Goal: Task Accomplishment & Management: Manage account settings

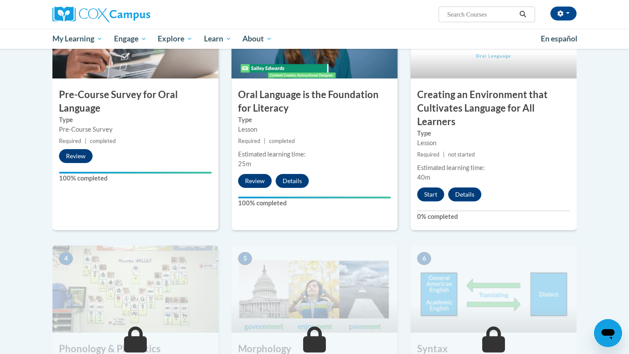
scroll to position [237, 0]
click at [430, 196] on button "Start" at bounding box center [430, 195] width 27 height 14
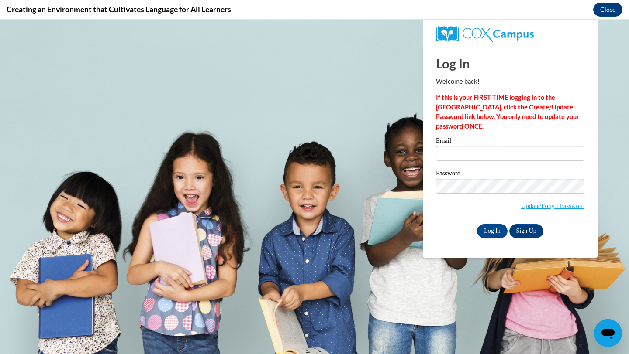
scroll to position [0, 0]
click at [464, 157] on input "Email" at bounding box center [510, 153] width 148 height 15
type input "[EMAIL_ADDRESS][DOMAIN_NAME]"
click at [477, 224] on input "Log In" at bounding box center [492, 231] width 31 height 14
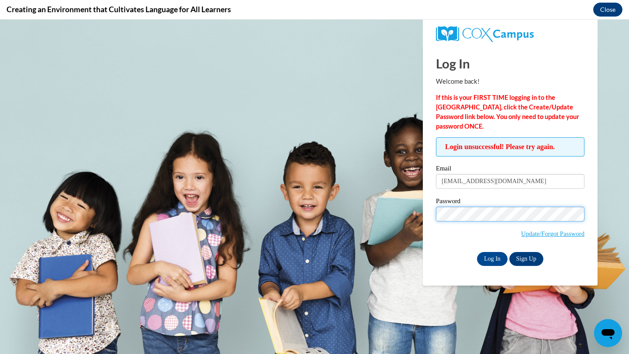
click at [477, 252] on input "Log In" at bounding box center [492, 259] width 31 height 14
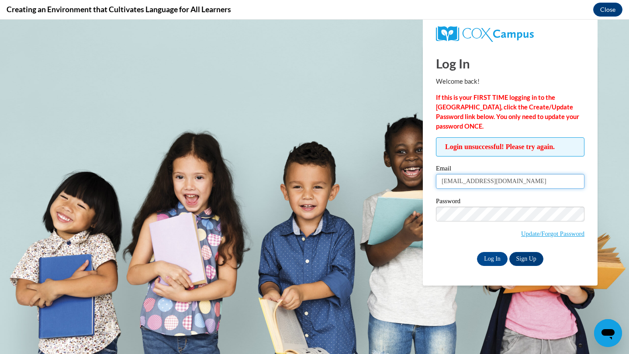
drag, startPoint x: 527, startPoint y: 182, endPoint x: 427, endPoint y: 182, distance: 99.5
click at [427, 182] on div "Log In Welcome back! If this is your FIRST TIME logging in to the [GEOGRAPHIC_D…" at bounding box center [510, 166] width 188 height 240
type input "[EMAIL_ADDRESS][DOMAIN_NAME]"
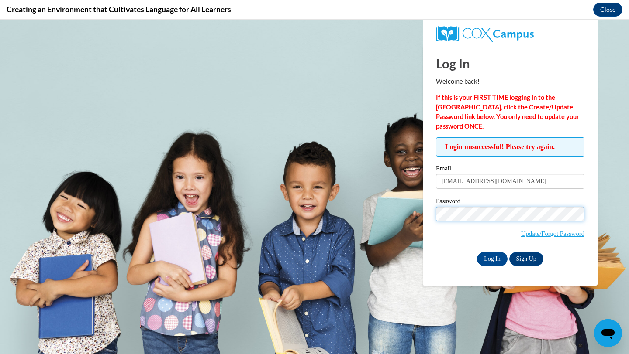
click at [477, 252] on input "Log In" at bounding box center [492, 259] width 31 height 14
